Goal: Task Accomplishment & Management: Manage account settings

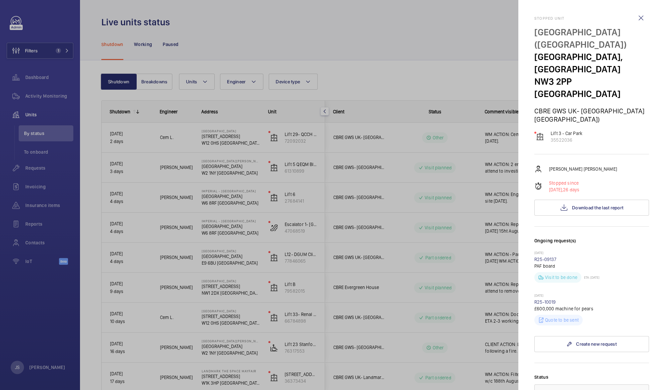
scroll to position [286, 0]
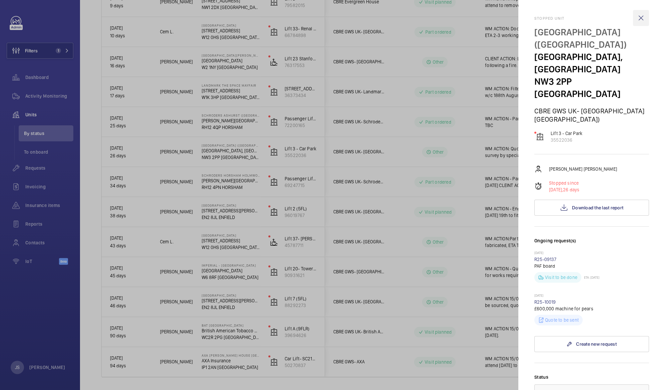
click at [635, 19] on wm-front-icon-button at bounding box center [641, 18] width 16 height 16
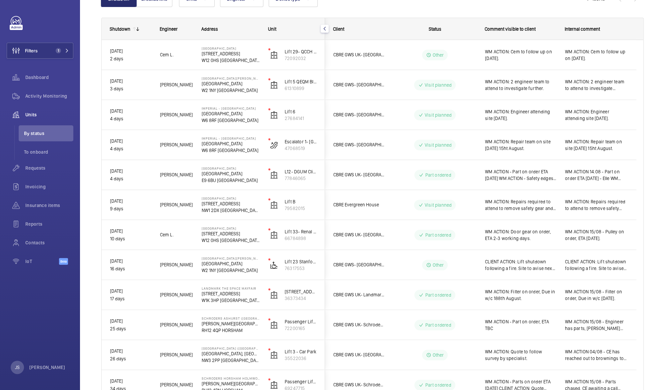
scroll to position [78, 0]
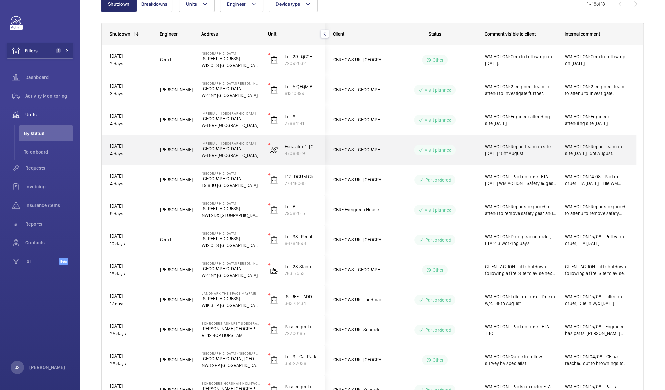
click at [208, 148] on p "[GEOGRAPHIC_DATA]" at bounding box center [231, 148] width 58 height 7
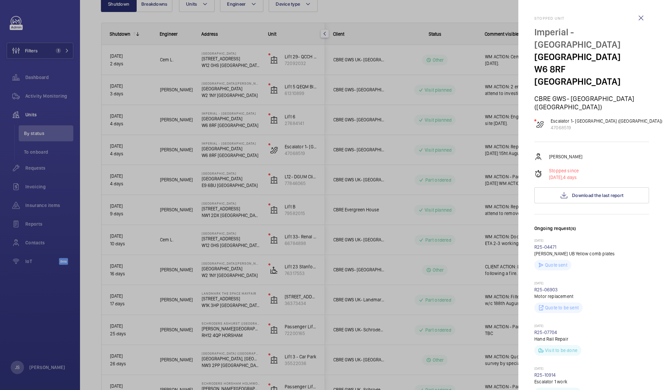
click at [208, 148] on div at bounding box center [332, 195] width 665 height 390
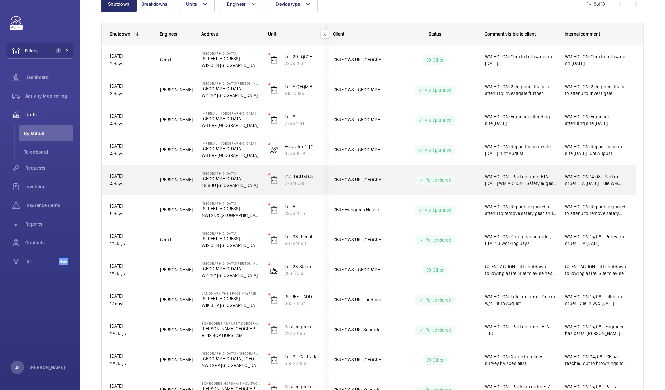
click at [221, 174] on p "[GEOGRAPHIC_DATA]" at bounding box center [231, 173] width 58 height 4
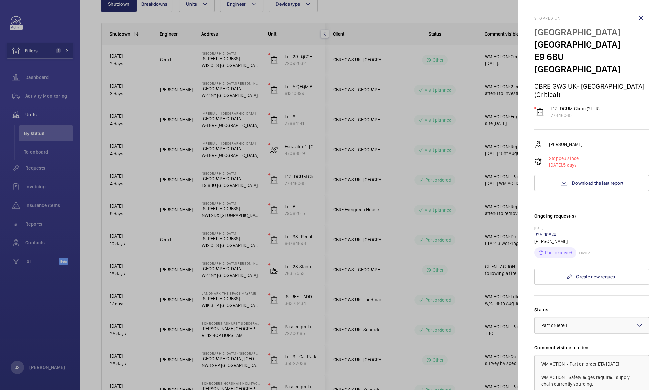
click at [219, 152] on div at bounding box center [332, 195] width 665 height 390
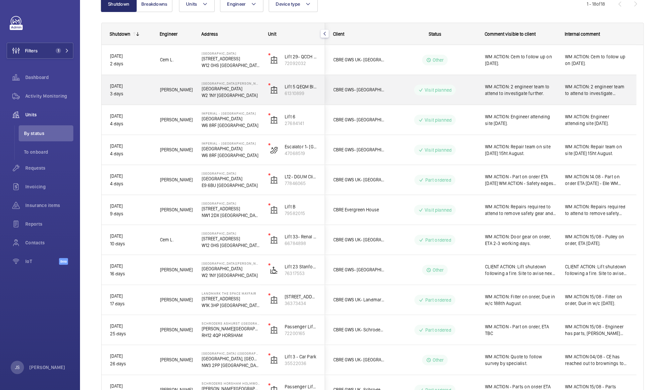
click at [212, 91] on p "[GEOGRAPHIC_DATA]" at bounding box center [231, 88] width 58 height 7
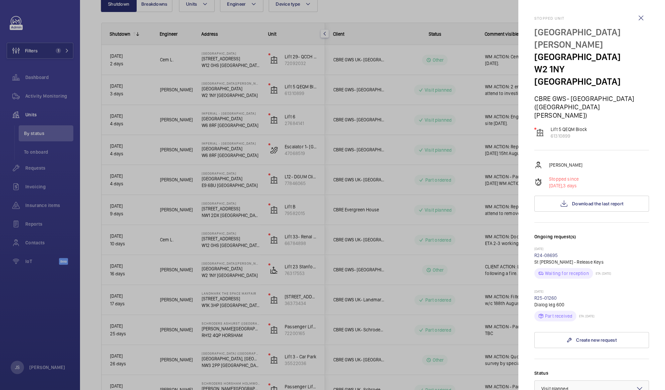
click at [42, 128] on div at bounding box center [332, 195] width 665 height 390
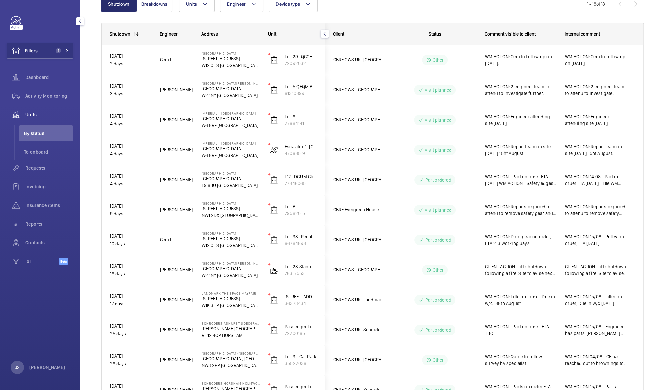
click at [38, 119] on div "Units" at bounding box center [40, 115] width 67 height 16
click at [41, 115] on span "Units" at bounding box center [49, 114] width 48 height 7
click at [198, 5] on button "Units" at bounding box center [197, 4] width 36 height 16
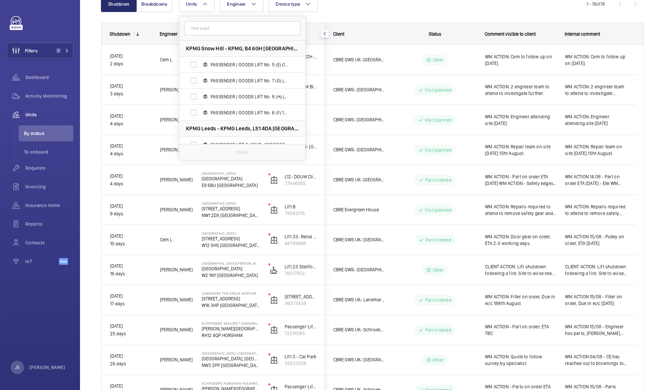
click at [203, 30] on input "text" at bounding box center [242, 28] width 116 height 14
click at [202, 24] on input "text" at bounding box center [242, 28] width 116 height 14
paste input "[STREET_ADDRESS]"
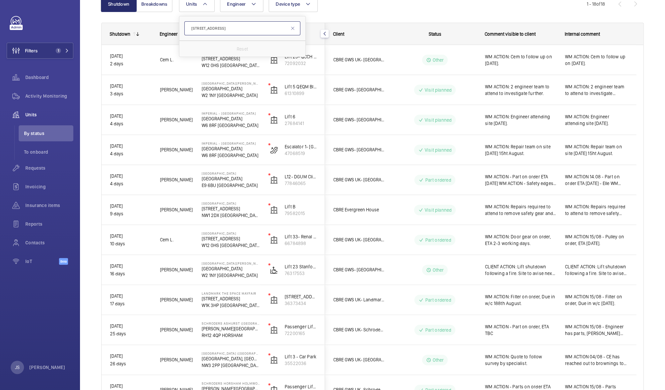
click at [254, 28] on input "[STREET_ADDRESS]" at bounding box center [242, 28] width 116 height 14
type input "16 Goulston"
click at [235, 79] on span "Lift 2 - GSG-L2 (LH- Kone mono), 68645903" at bounding box center [249, 80] width 77 height 7
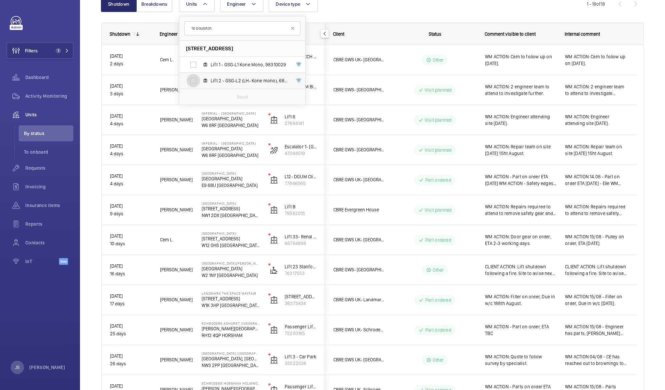
click at [200, 79] on input "Lift 2 - GSG-L2 (LH- Kone mono), 68645903" at bounding box center [193, 80] width 13 height 13
checkbox input "true"
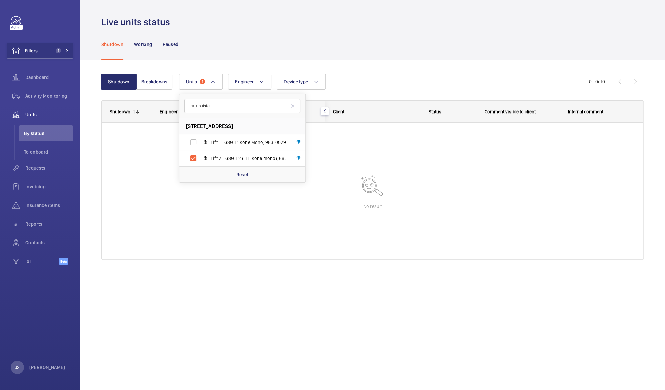
click at [156, 163] on div at bounding box center [373, 191] width 542 height 137
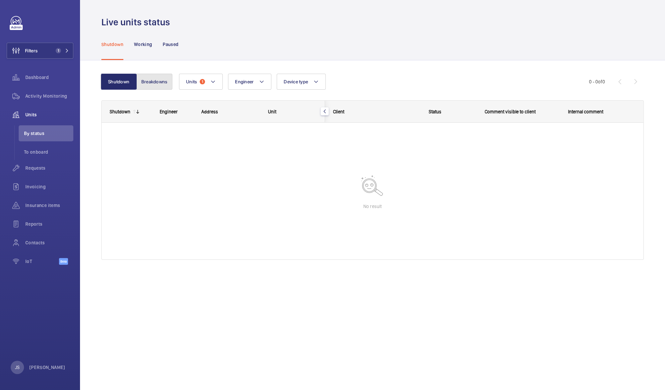
click at [146, 83] on button "Breakdowns" at bounding box center [154, 82] width 36 height 16
click at [109, 83] on button "Shutdown" at bounding box center [119, 82] width 36 height 16
click at [42, 157] on li "To onboard" at bounding box center [46, 152] width 55 height 16
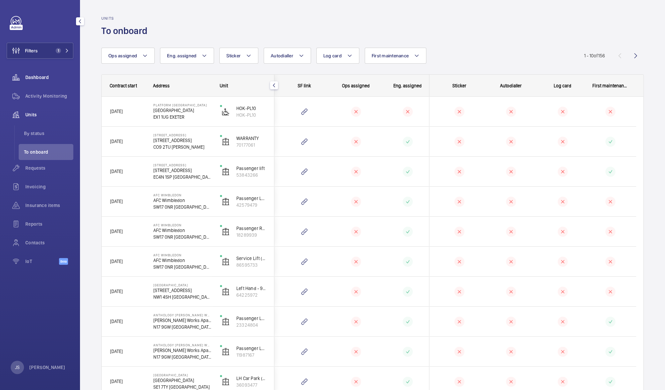
click at [41, 77] on span "Dashboard" at bounding box center [49, 77] width 48 height 7
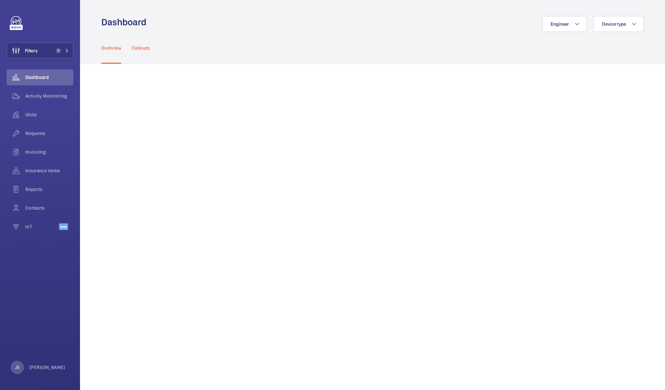
click at [144, 49] on p "Callouts" at bounding box center [141, 48] width 18 height 7
click at [45, 51] on button "Filters 1" at bounding box center [40, 51] width 67 height 16
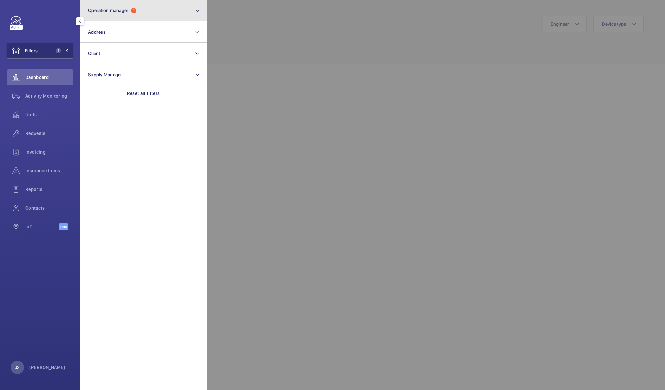
click at [155, 5] on button "Operation manager 1" at bounding box center [143, 10] width 127 height 21
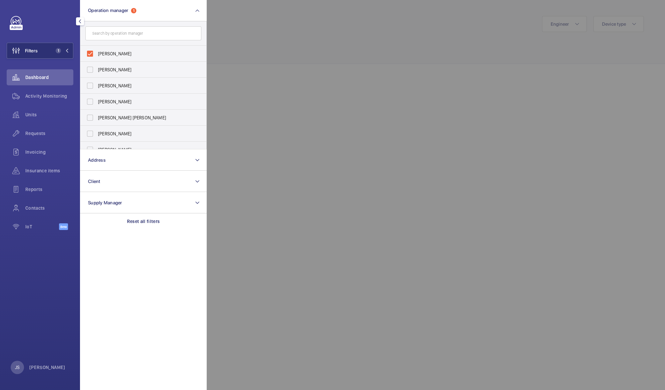
click at [50, 26] on div at bounding box center [42, 21] width 63 height 11
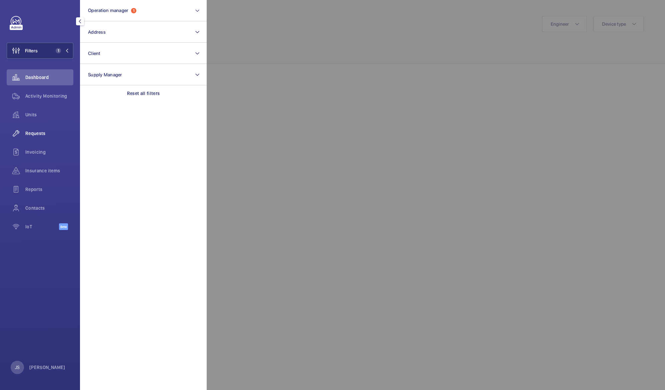
click at [34, 131] on span "Requests" at bounding box center [49, 133] width 48 height 7
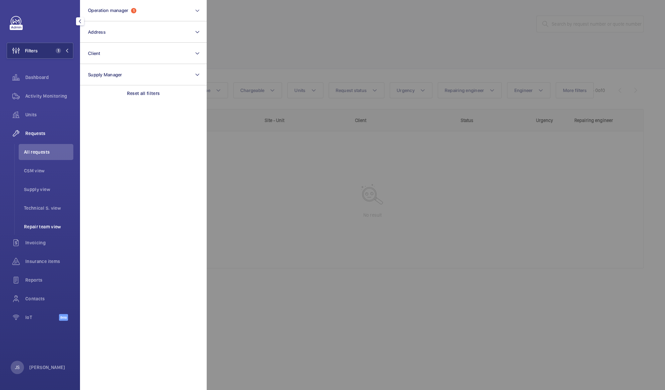
click at [38, 224] on span "Repair team view" at bounding box center [48, 226] width 49 height 7
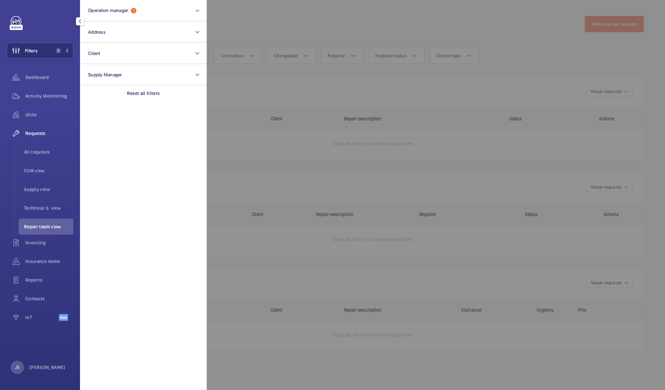
click at [223, 32] on div at bounding box center [539, 195] width 665 height 390
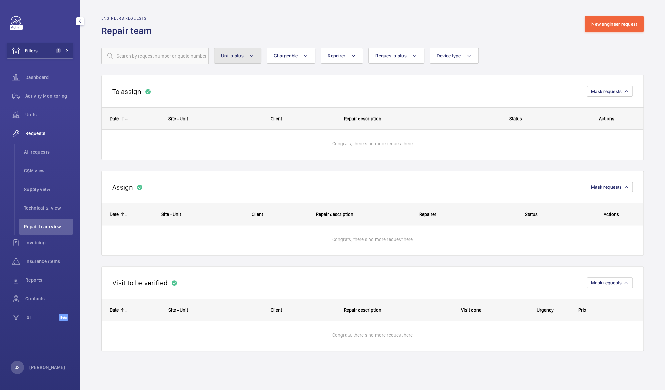
click at [239, 56] on span "Unit status" at bounding box center [232, 55] width 23 height 5
click at [193, 56] on input "text" at bounding box center [154, 56] width 107 height 17
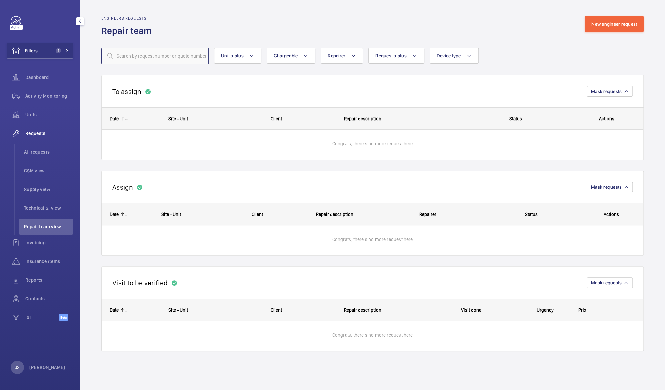
paste input "[STREET_ADDRESS]"
type input "16 Goulston"
drag, startPoint x: 29, startPoint y: 189, endPoint x: 29, endPoint y: 204, distance: 15.3
click at [29, 204] on ul "All requests CSM view Supply view Technical S. view Repair team view" at bounding box center [43, 189] width 59 height 91
drag, startPoint x: 29, startPoint y: 204, endPoint x: 43, endPoint y: 211, distance: 15.4
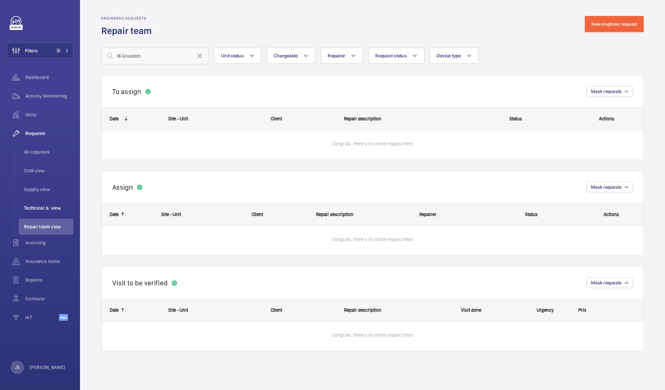
click at [43, 211] on span "Technical S. view" at bounding box center [48, 208] width 49 height 7
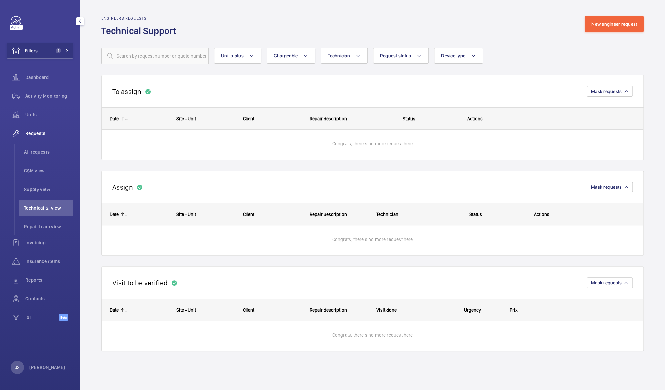
click at [43, 211] on span "Technical S. view" at bounding box center [48, 208] width 49 height 7
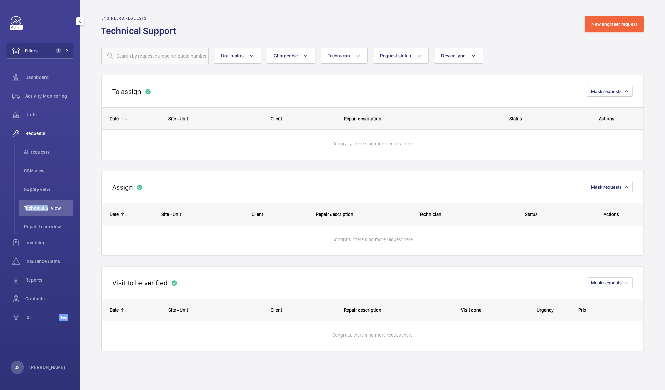
click at [43, 211] on span "Technical S. view" at bounding box center [48, 208] width 49 height 7
drag, startPoint x: 43, startPoint y: 211, endPoint x: 40, endPoint y: 191, distance: 20.3
click at [40, 191] on span "Supply view" at bounding box center [48, 189] width 49 height 7
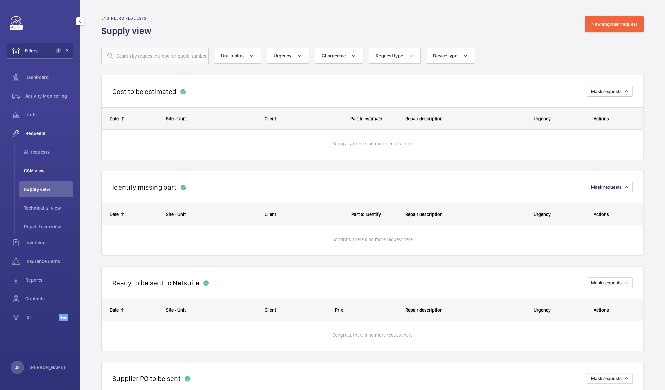
click at [37, 171] on span "CSM view" at bounding box center [48, 170] width 49 height 7
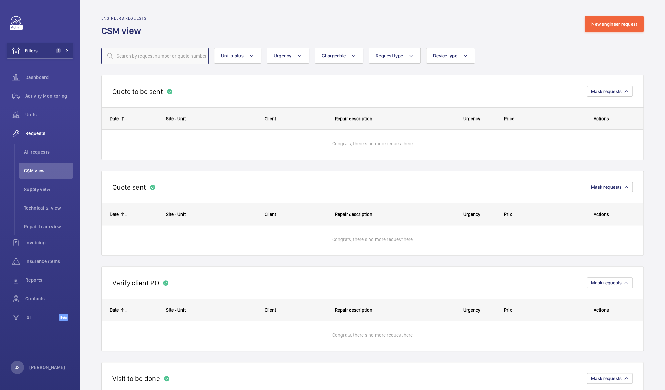
click at [129, 53] on input "text" at bounding box center [154, 56] width 107 height 17
paste input "[STREET_ADDRESS]"
type input "16 Goulston"
click at [30, 223] on span "Repair team view" at bounding box center [48, 226] width 49 height 7
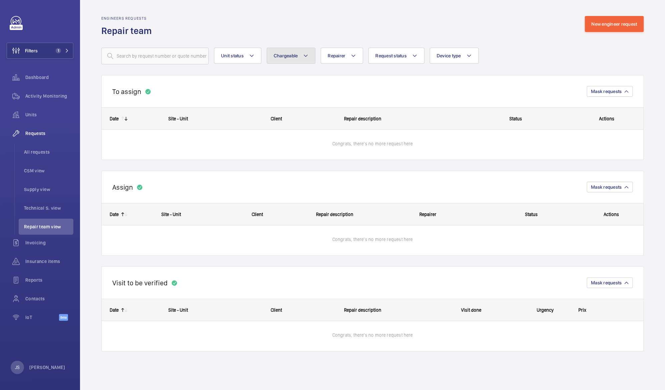
click at [291, 55] on span "Chargeable" at bounding box center [286, 55] width 24 height 5
click at [285, 78] on mat-radio-button "Chargeable" at bounding box center [330, 75] width 120 height 13
radio input "true"
click at [410, 56] on span "Request status" at bounding box center [398, 55] width 31 height 5
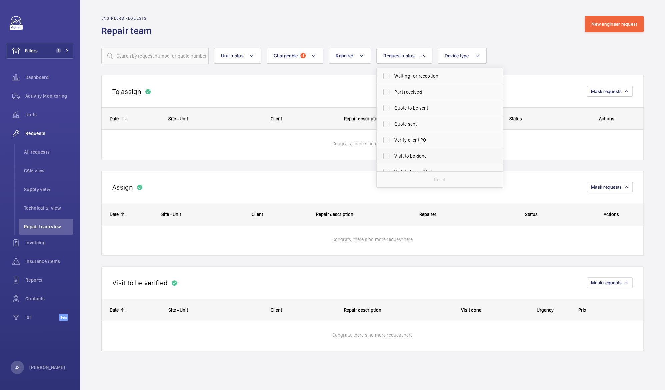
scroll to position [82, 0]
click at [392, 122] on label "Quote sent" at bounding box center [435, 122] width 116 height 16
click at [392, 122] on input "Quote sent" at bounding box center [386, 121] width 13 height 13
checkbox input "true"
click at [336, 102] on div "To assign Mask requests" at bounding box center [372, 91] width 542 height 32
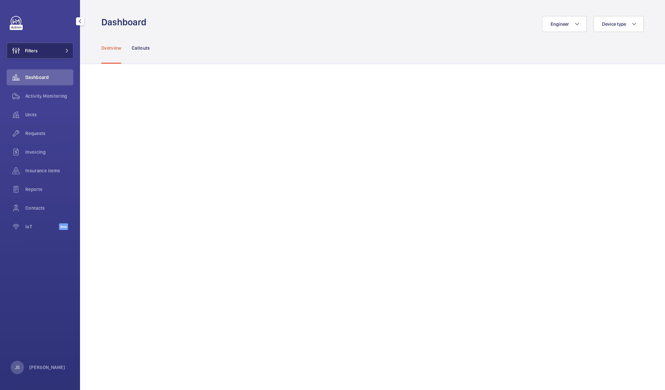
click at [34, 55] on span "Filters" at bounding box center [22, 51] width 31 height 16
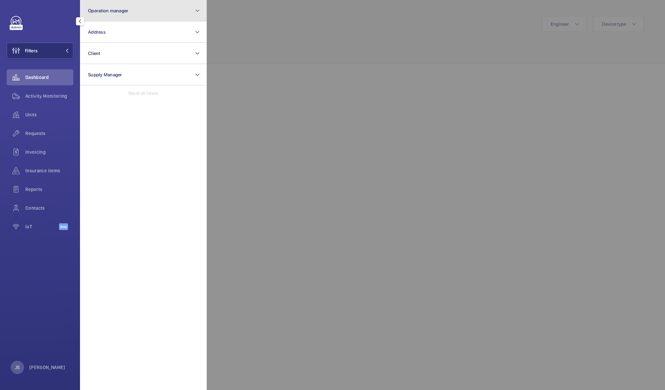
click at [112, 12] on span "Operation manager" at bounding box center [108, 10] width 40 height 5
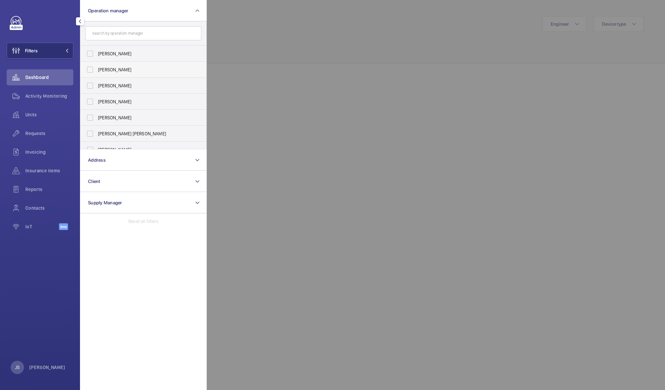
click at [106, 72] on span "[PERSON_NAME]" at bounding box center [144, 69] width 92 height 7
click at [97, 72] on input "[PERSON_NAME]" at bounding box center [89, 69] width 13 height 13
checkbox input "true"
click at [31, 117] on span "Units" at bounding box center [49, 114] width 48 height 7
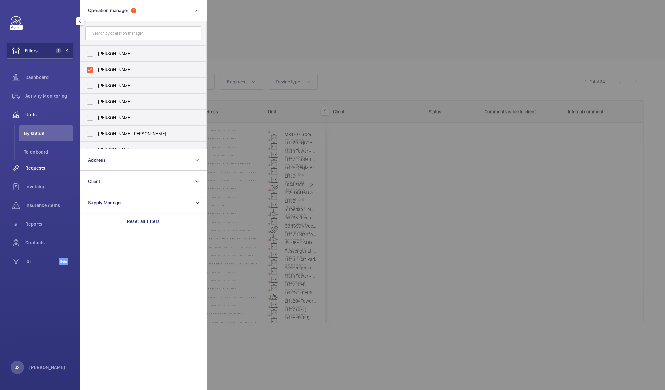
click at [35, 164] on div "Requests" at bounding box center [40, 168] width 67 height 16
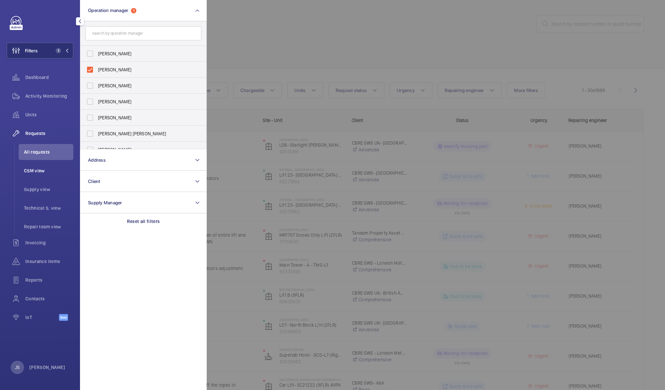
click at [39, 171] on span "CSM view" at bounding box center [48, 170] width 49 height 7
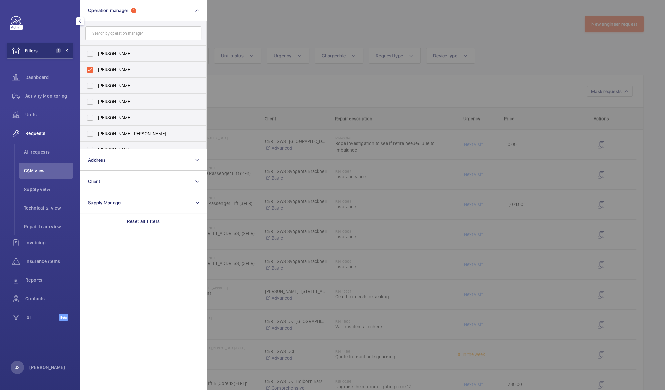
click at [251, 94] on div at bounding box center [539, 195] width 665 height 390
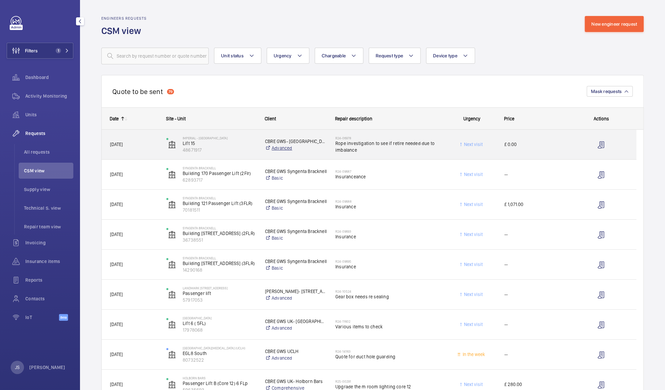
click at [284, 148] on link "Advanced" at bounding box center [296, 148] width 62 height 7
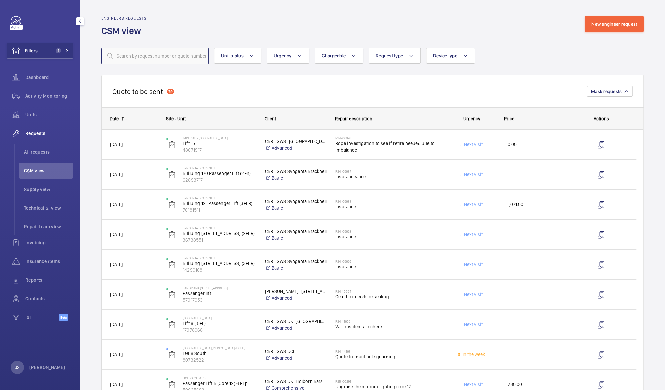
click at [123, 58] on input "text" at bounding box center [154, 56] width 107 height 17
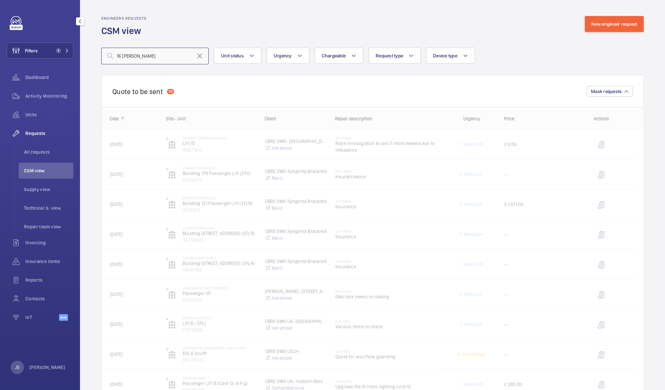
type input "16 goul"
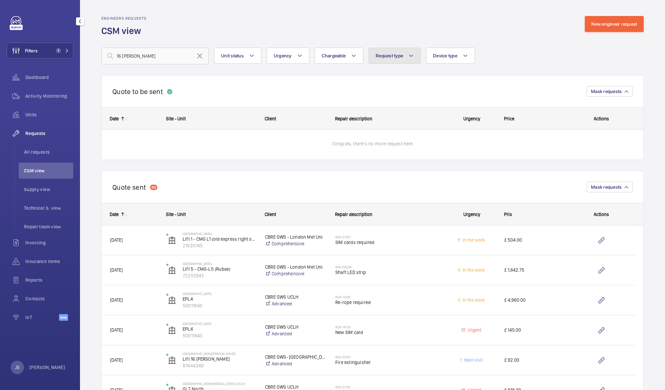
click at [415, 56] on button "Request type" at bounding box center [395, 56] width 52 height 16
click at [356, 57] on button "Chargeable" at bounding box center [339, 56] width 49 height 16
click at [302, 59] on button "Urgency" at bounding box center [288, 56] width 43 height 16
click at [60, 50] on span "1" at bounding box center [58, 50] width 5 height 5
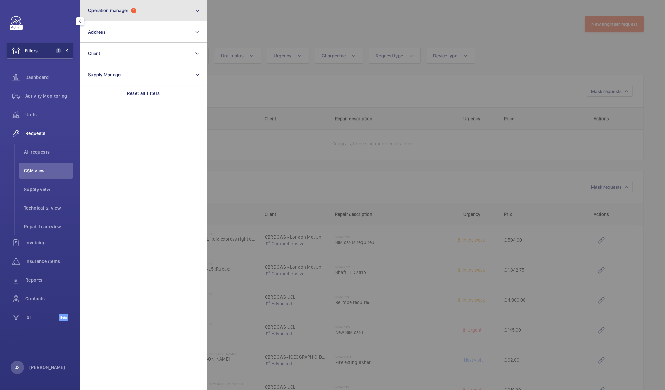
click at [196, 13] on mat-icon at bounding box center [197, 11] width 5 height 8
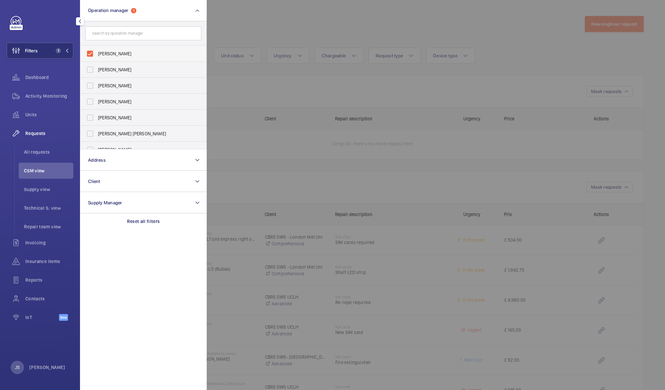
click at [91, 55] on label "[PERSON_NAME]" at bounding box center [138, 54] width 116 height 16
click at [91, 55] on input "[PERSON_NAME]" at bounding box center [89, 53] width 13 height 13
checkbox input "false"
click at [237, 74] on div at bounding box center [539, 195] width 665 height 390
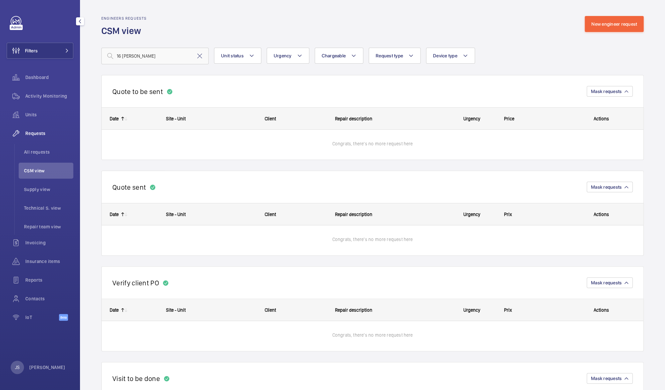
click at [38, 170] on span "CSM view" at bounding box center [48, 170] width 49 height 7
click at [38, 171] on span "CSM view" at bounding box center [48, 170] width 49 height 7
click at [201, 57] on mat-icon at bounding box center [200, 56] width 8 height 8
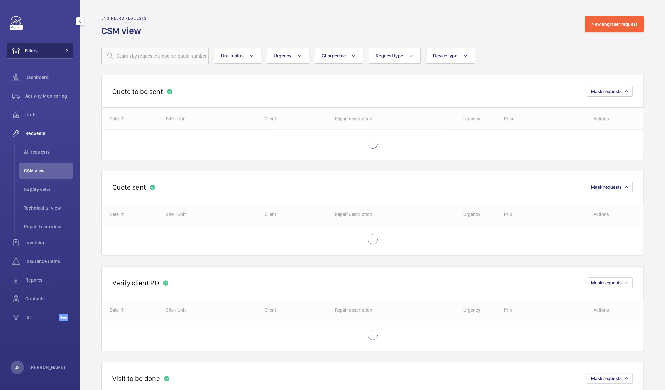
click at [25, 50] on span "Filters" at bounding box center [31, 50] width 13 height 7
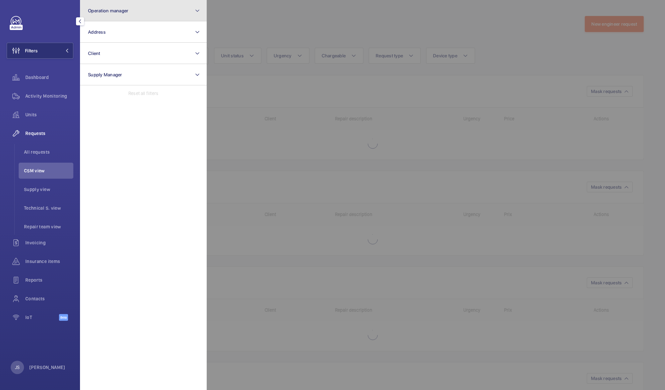
click at [116, 12] on span "Operation manager" at bounding box center [108, 10] width 40 height 5
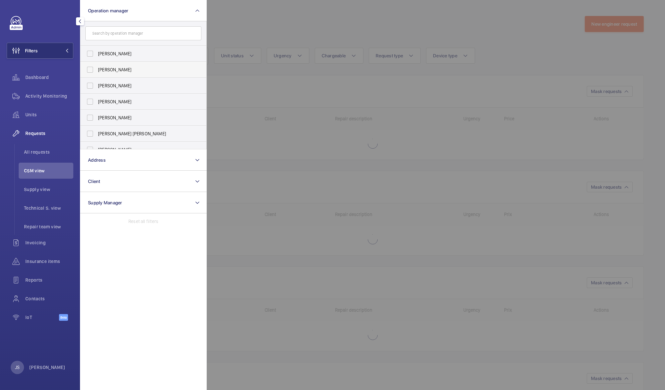
click at [115, 68] on span "[PERSON_NAME]" at bounding box center [144, 69] width 92 height 7
click at [97, 68] on input "[PERSON_NAME]" at bounding box center [89, 69] width 13 height 13
checkbox input "true"
click at [244, 86] on div at bounding box center [539, 195] width 665 height 390
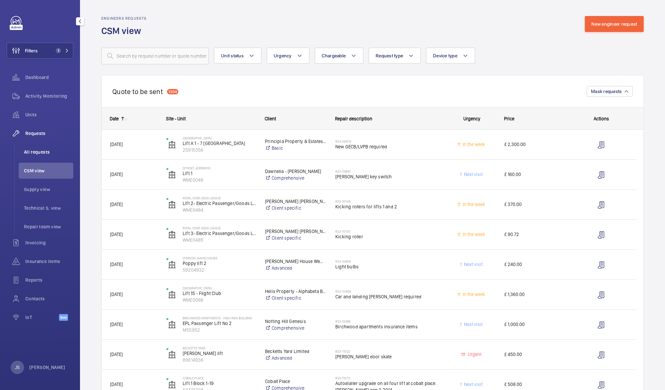
click at [42, 153] on span "All requests" at bounding box center [48, 152] width 49 height 7
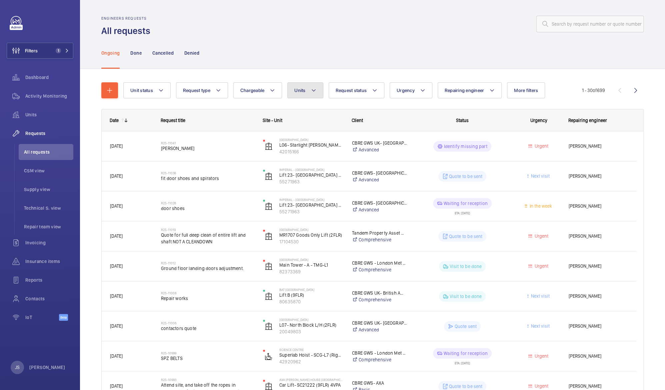
click at [314, 92] on mat-icon at bounding box center [313, 90] width 5 height 8
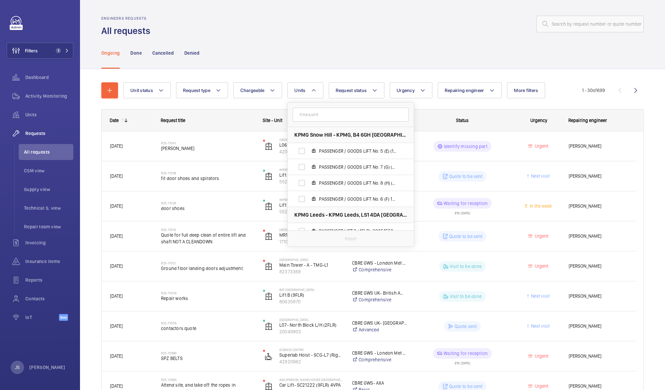
click at [310, 115] on input "text" at bounding box center [351, 115] width 116 height 14
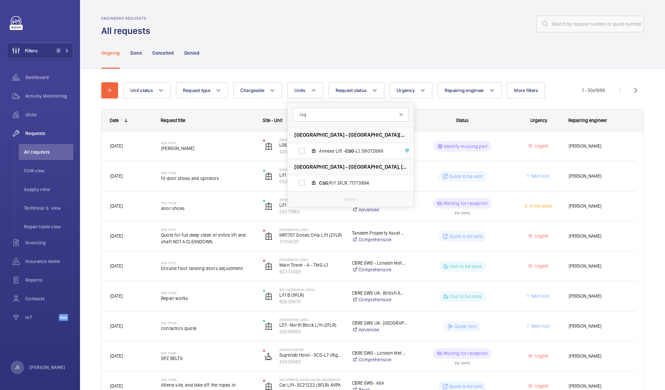
type input "csg"
click at [401, 115] on mat-icon at bounding box center [400, 114] width 5 height 5
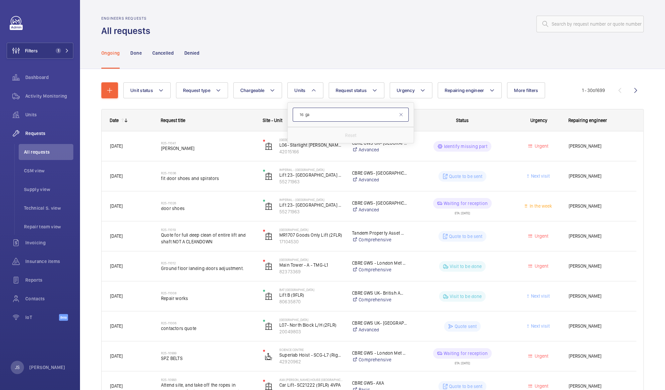
type input "16 ga"
drag, startPoint x: 310, startPoint y: 119, endPoint x: 316, endPoint y: 1, distance: 117.8
click at [313, 88] on mat-icon at bounding box center [313, 90] width 5 height 8
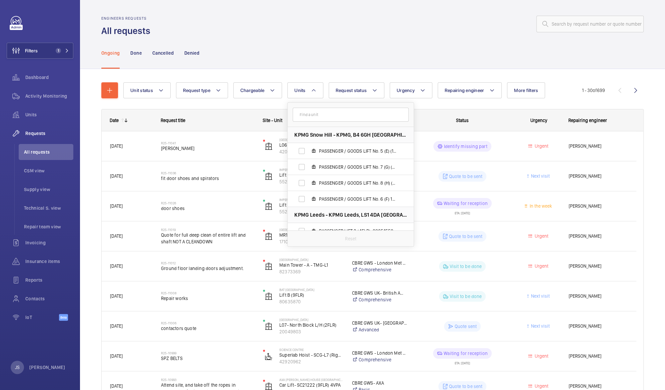
click at [308, 112] on input "text" at bounding box center [351, 115] width 116 height 14
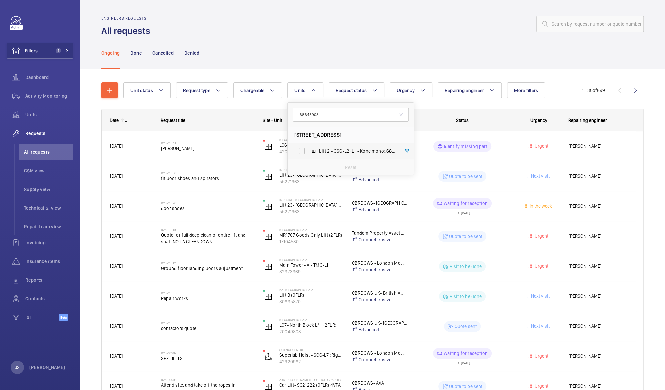
type input "68645903"
click at [305, 152] on label "Lift 2 - GSG-L2 (LH- Kone mono), 68645903" at bounding box center [345, 151] width 115 height 16
click at [305, 152] on input "Lift 2 - GSG-L2 (LH- Kone mono), 68645903" at bounding box center [301, 150] width 13 height 13
checkbox input "true"
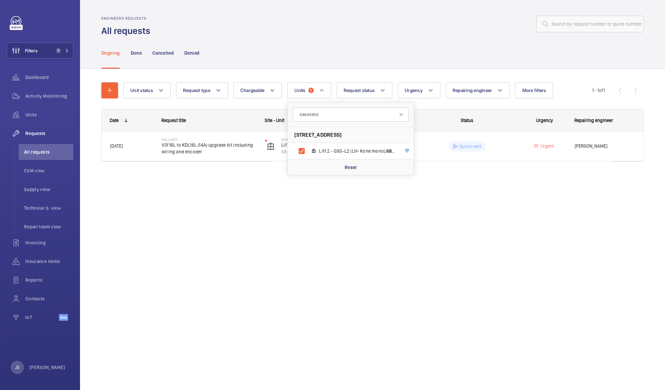
click at [279, 197] on div "Engineers requests All requests Ongoing Done Cancelled Denied Unit status Reque…" at bounding box center [372, 195] width 585 height 390
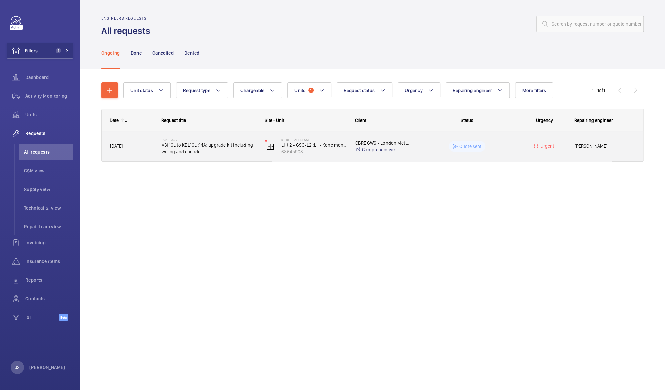
click at [463, 147] on p "Quote sent" at bounding box center [470, 146] width 22 height 7
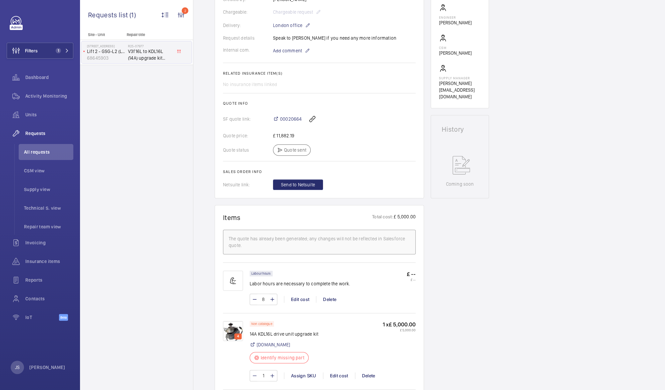
scroll to position [210, 0]
click at [297, 153] on div "Quote status Quote sent" at bounding box center [319, 150] width 193 height 11
click at [280, 151] on div "Quote status Quote sent" at bounding box center [319, 150] width 193 height 11
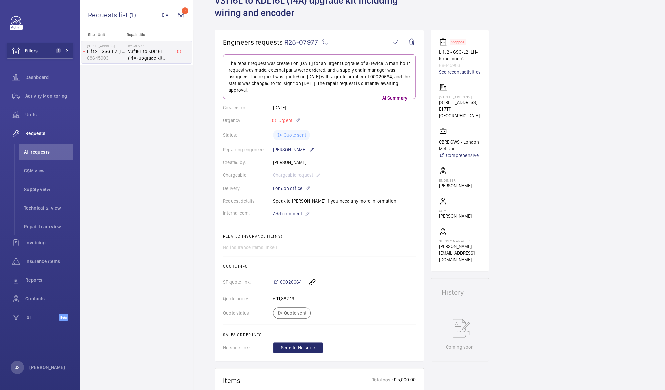
scroll to position [46, 0]
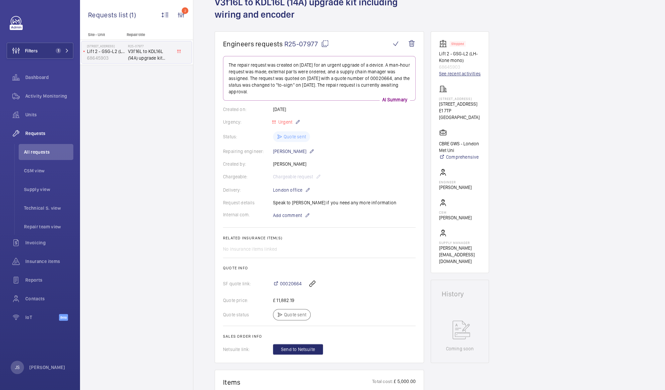
click at [464, 75] on link "See recent activities" at bounding box center [460, 73] width 42 height 7
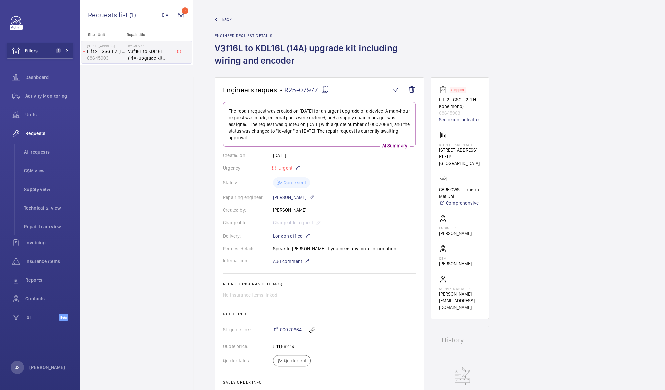
click at [297, 88] on span "R25-07977" at bounding box center [306, 90] width 45 height 8
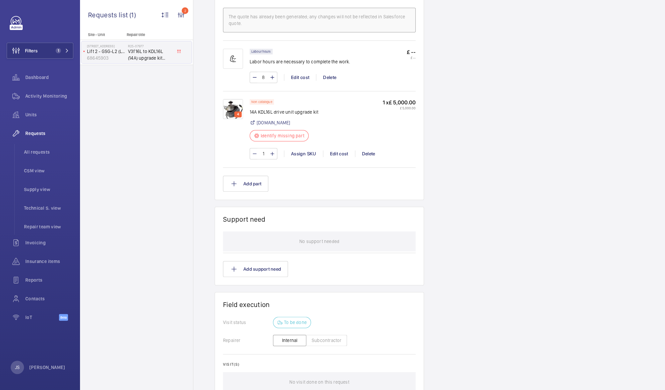
scroll to position [432, 0]
click at [235, 116] on div "4" at bounding box center [237, 115] width 7 height 6
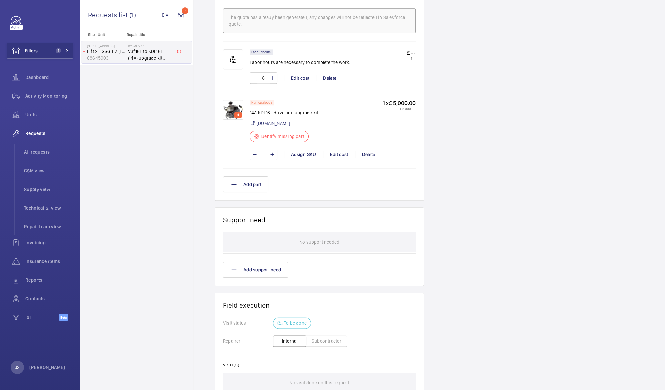
drag, startPoint x: 235, startPoint y: 116, endPoint x: 269, endPoint y: 135, distance: 39.5
click at [269, 135] on p "Identify missing part" at bounding box center [283, 136] width 44 height 7
drag, startPoint x: 269, startPoint y: 135, endPoint x: 224, endPoint y: 140, distance: 45.7
click at [224, 140] on div "4" at bounding box center [236, 130] width 27 height 60
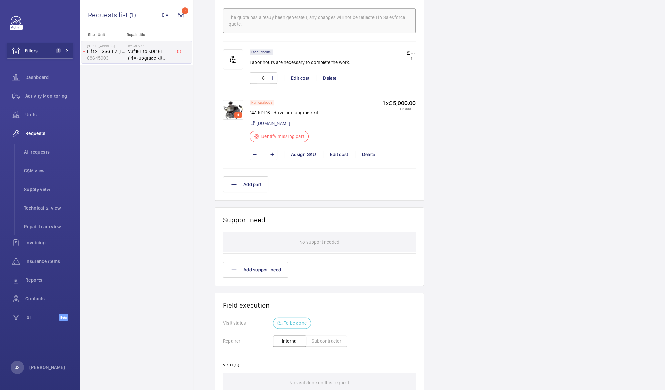
click at [141, 57] on span "V3f16L to KDL16L (14A) upgrade kit including wiring and encoder" at bounding box center [150, 54] width 44 height 13
click at [97, 51] on p "Lift 2 - GSG-L2 (LH- Kone mono)" at bounding box center [106, 51] width 38 height 7
click at [122, 106] on div "Site - Unit Repair title 16 Goulston Street Lift 2 - GSG-L2 (LH- Kone mono) 686…" at bounding box center [136, 211] width 113 height 358
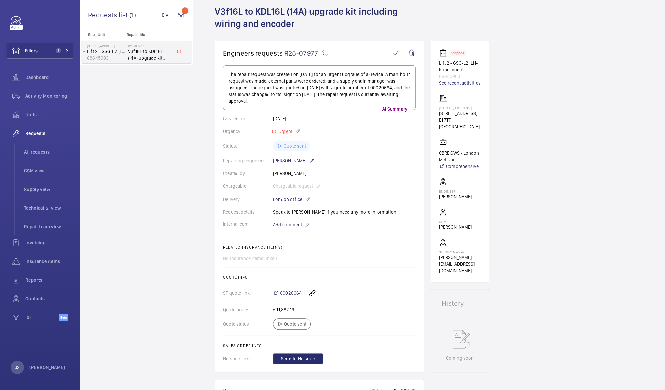
scroll to position [26, 0]
